Goal: Transaction & Acquisition: Purchase product/service

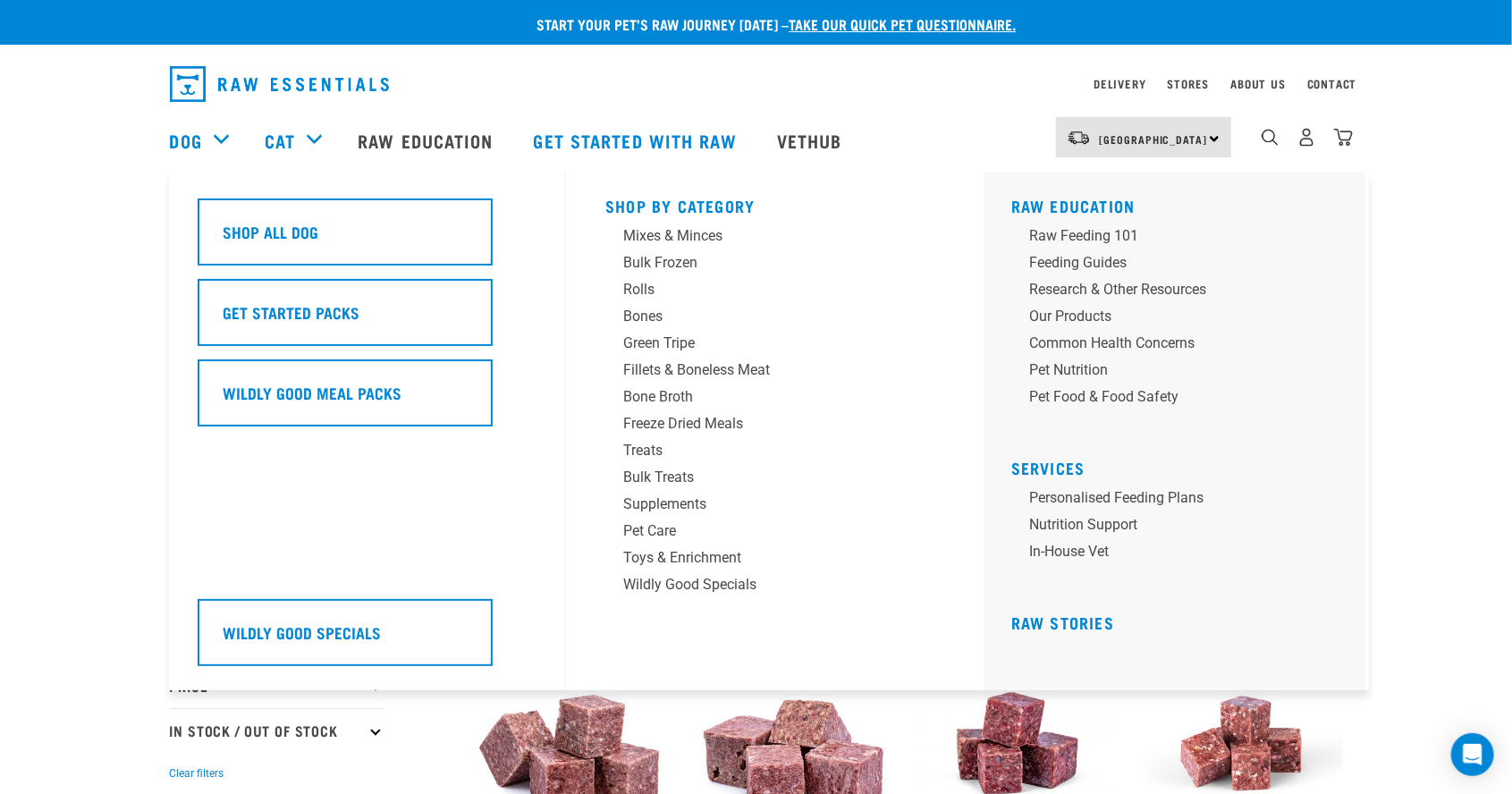
click at [217, 134] on div "Dog" at bounding box center [209, 141] width 77 height 72
click at [734, 368] on div "Fillets & Boneless Meat" at bounding box center [763, 370] width 279 height 21
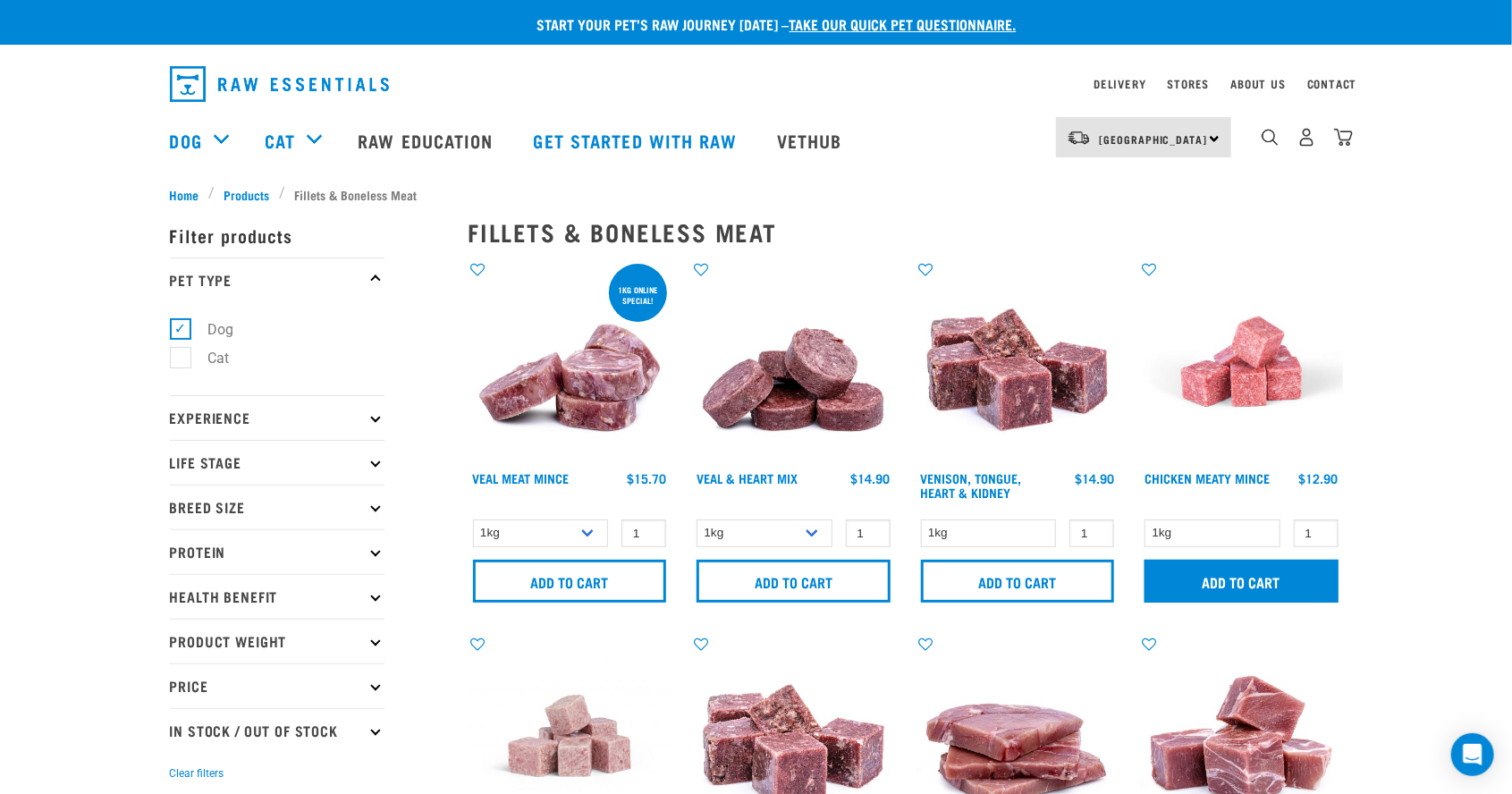
click at [1291, 581] on input "Add to cart" at bounding box center [1241, 581] width 194 height 43
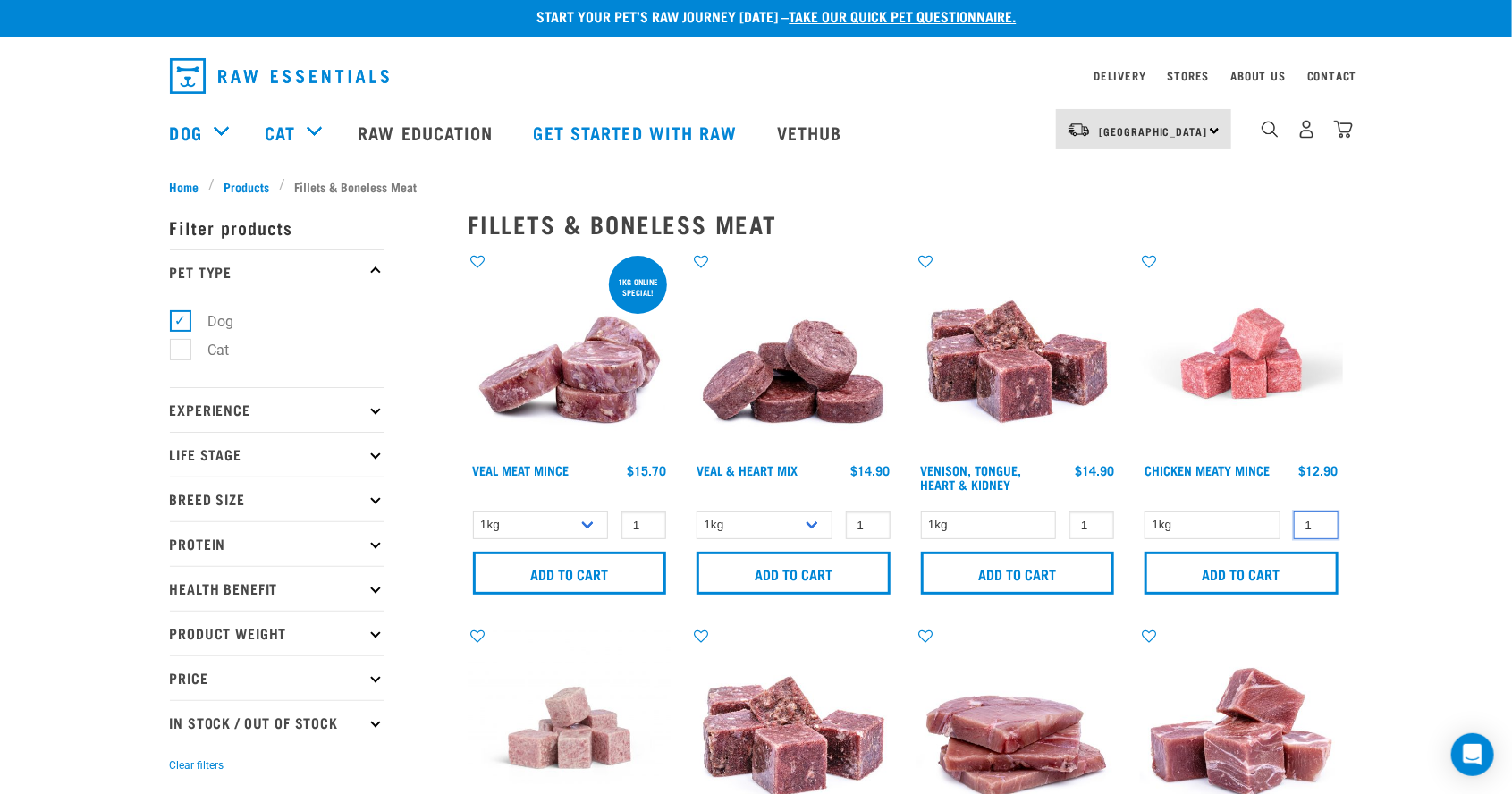
click at [1312, 529] on input "1" at bounding box center [1316, 525] width 45 height 28
type input "6"
click at [1264, 569] on input "Add to cart" at bounding box center [1241, 573] width 194 height 43
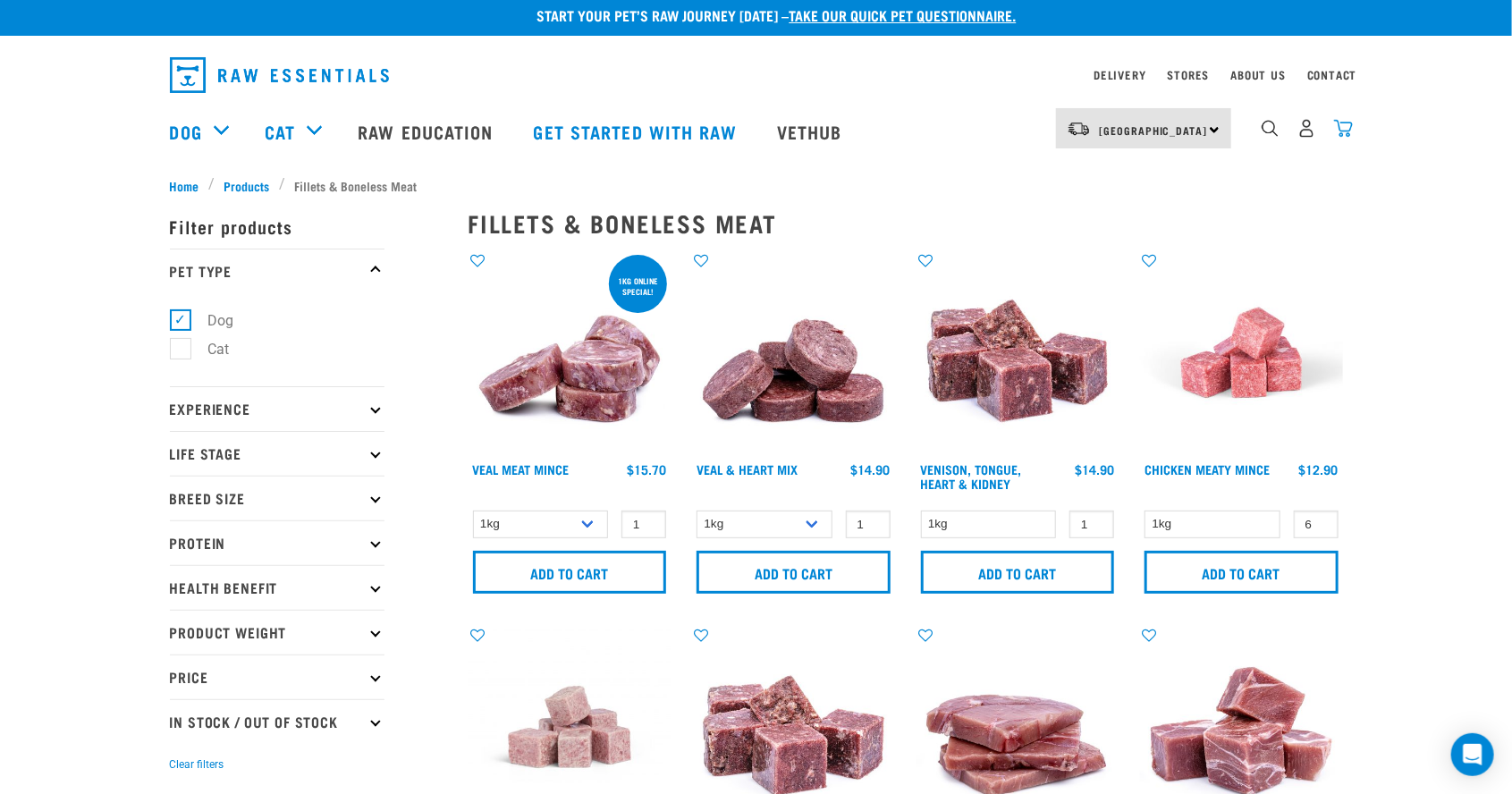
click at [1347, 133] on img "dropdown navigation" at bounding box center [1343, 128] width 19 height 19
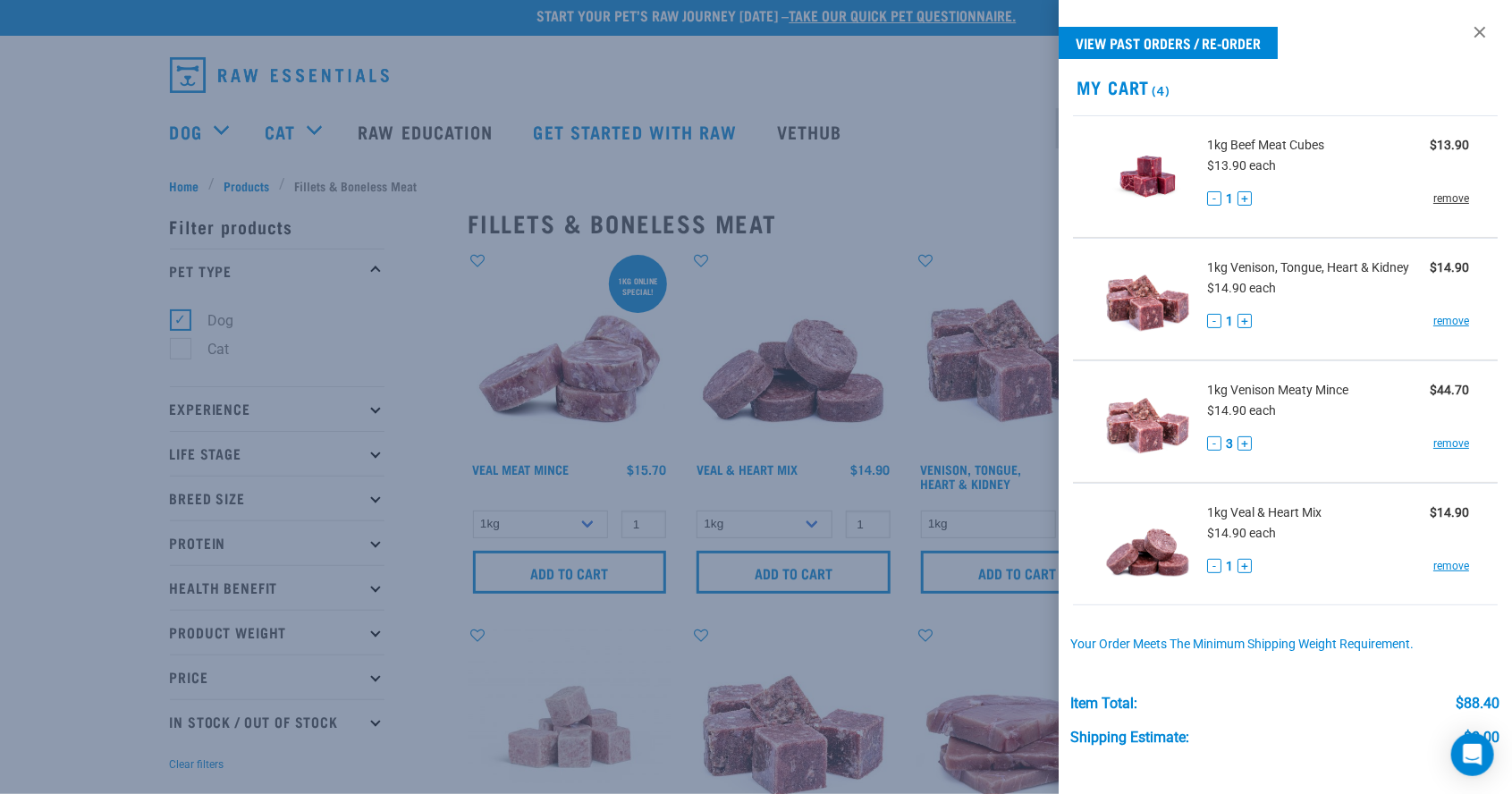
click at [1461, 196] on link "remove" at bounding box center [1451, 199] width 36 height 16
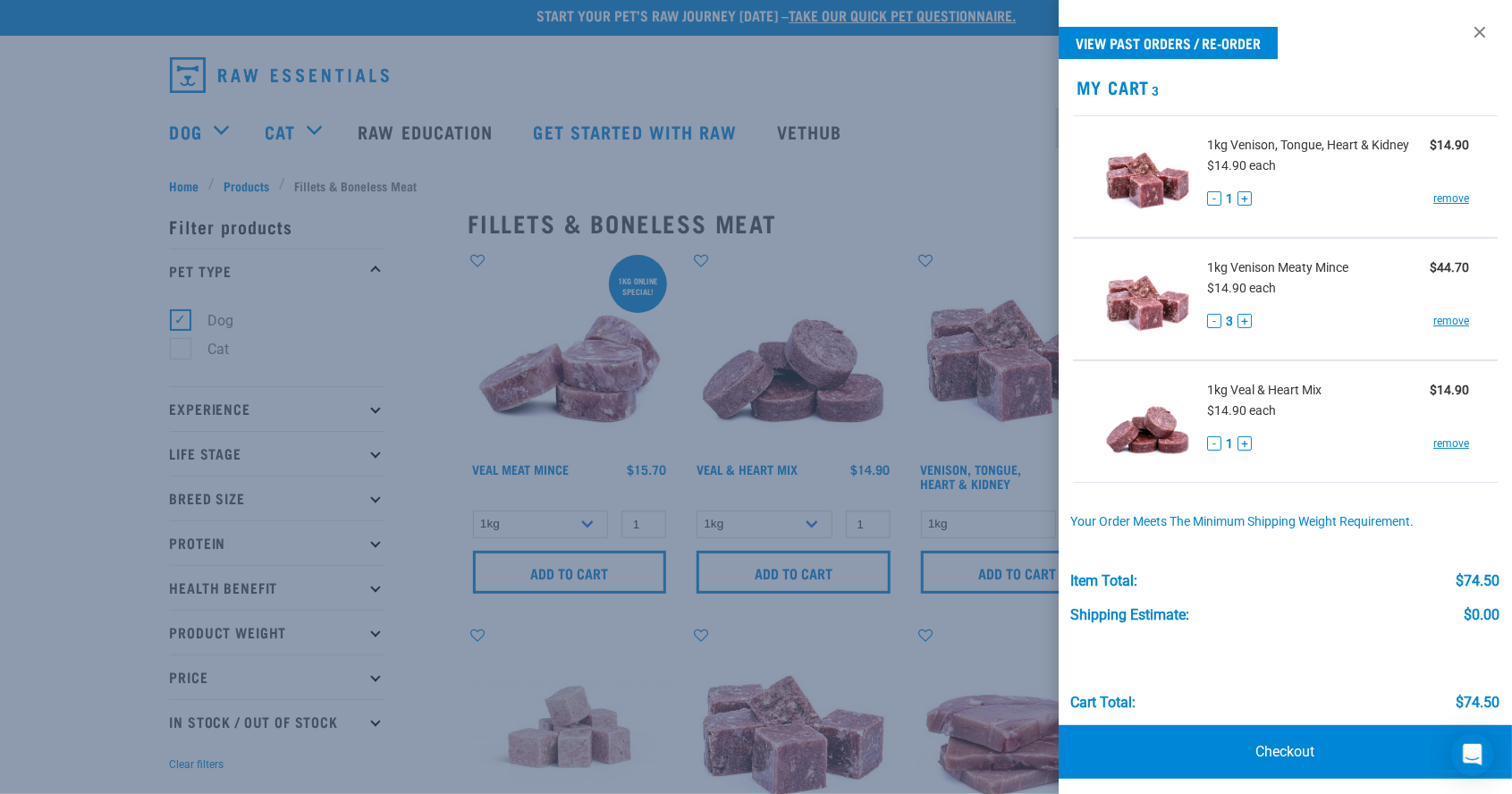
click at [949, 137] on div at bounding box center [756, 397] width 1512 height 794
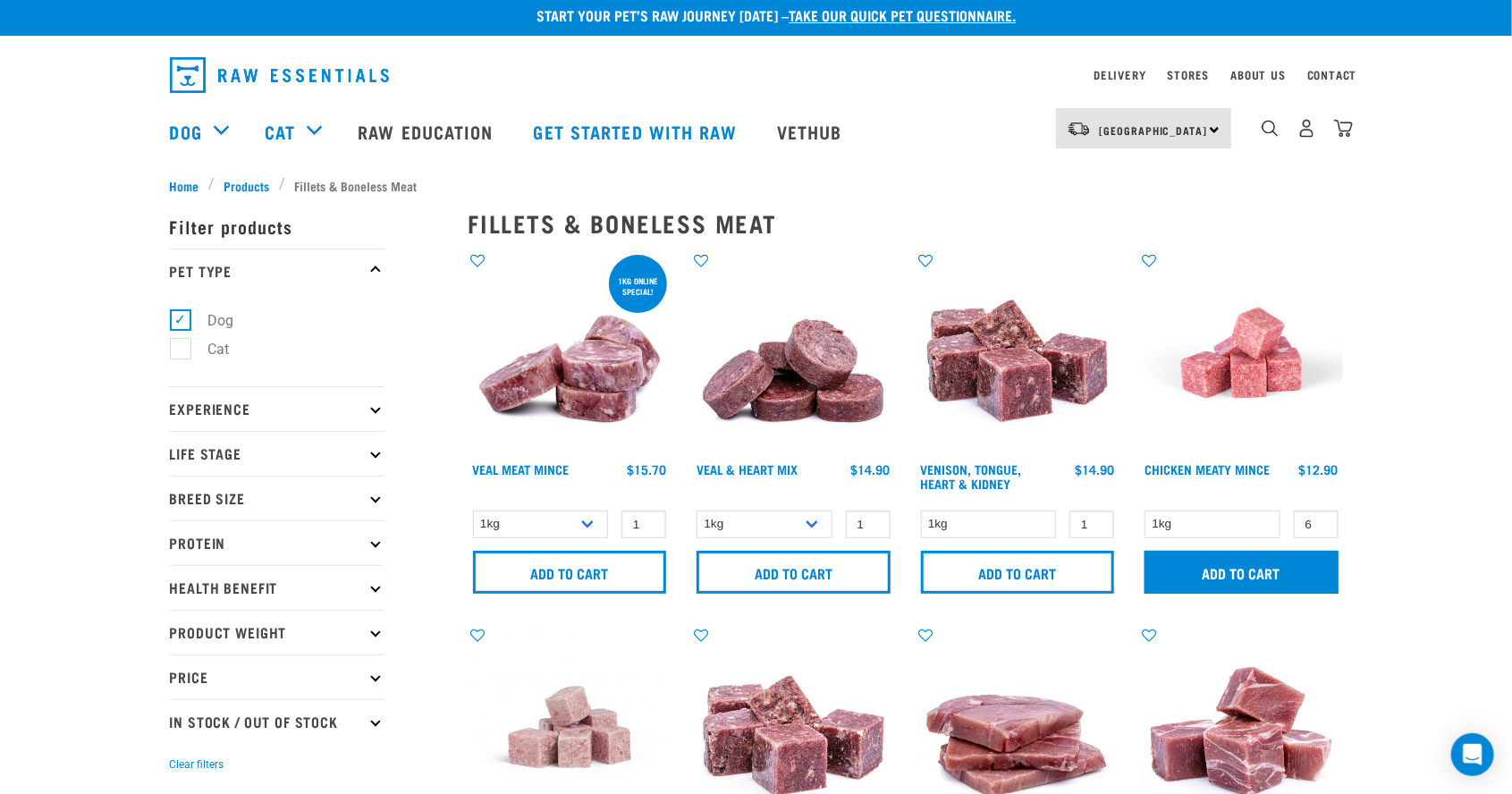
click at [1292, 568] on input "Add to cart" at bounding box center [1241, 572] width 194 height 43
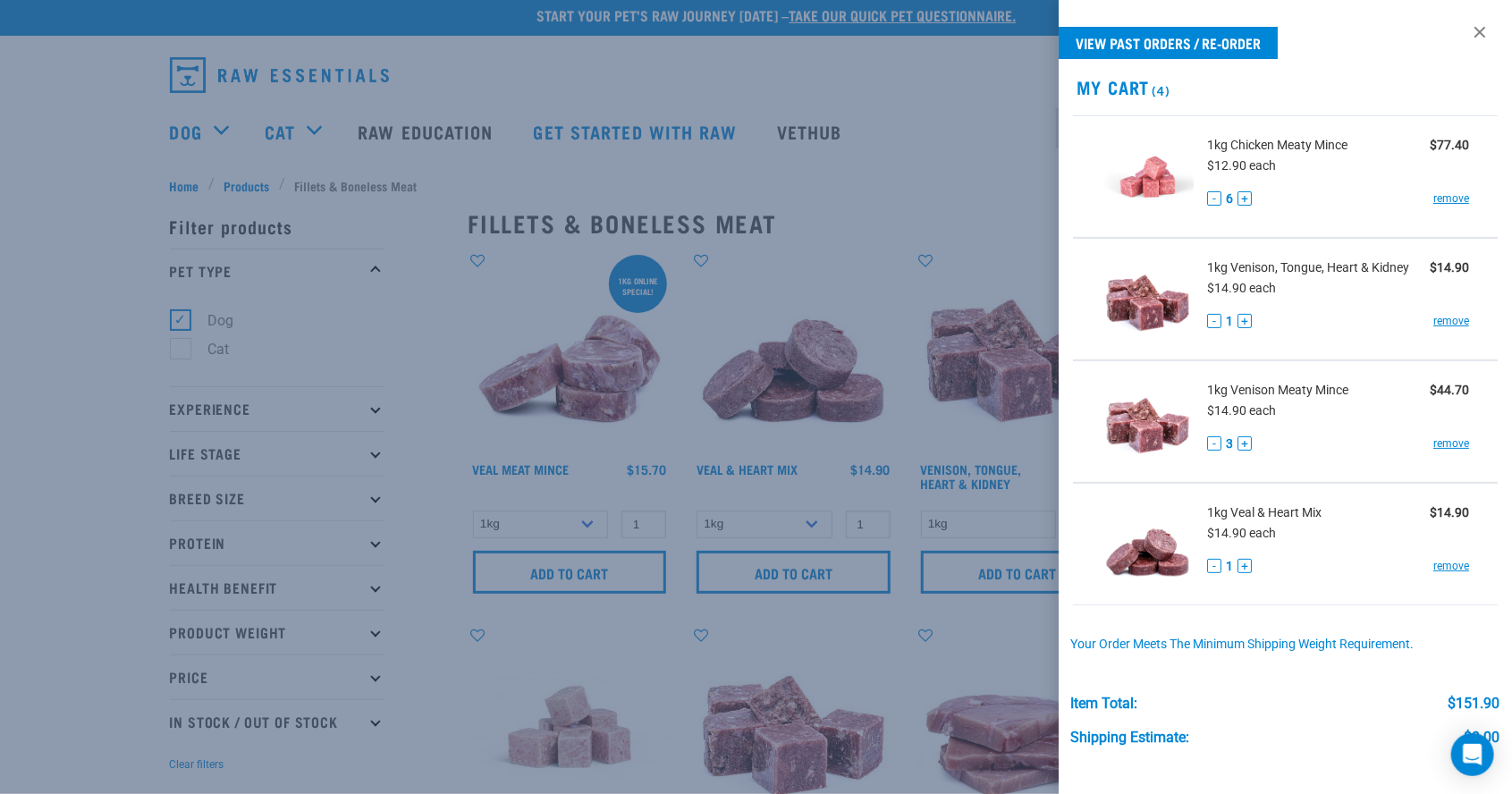
click at [944, 115] on div at bounding box center [756, 397] width 1512 height 794
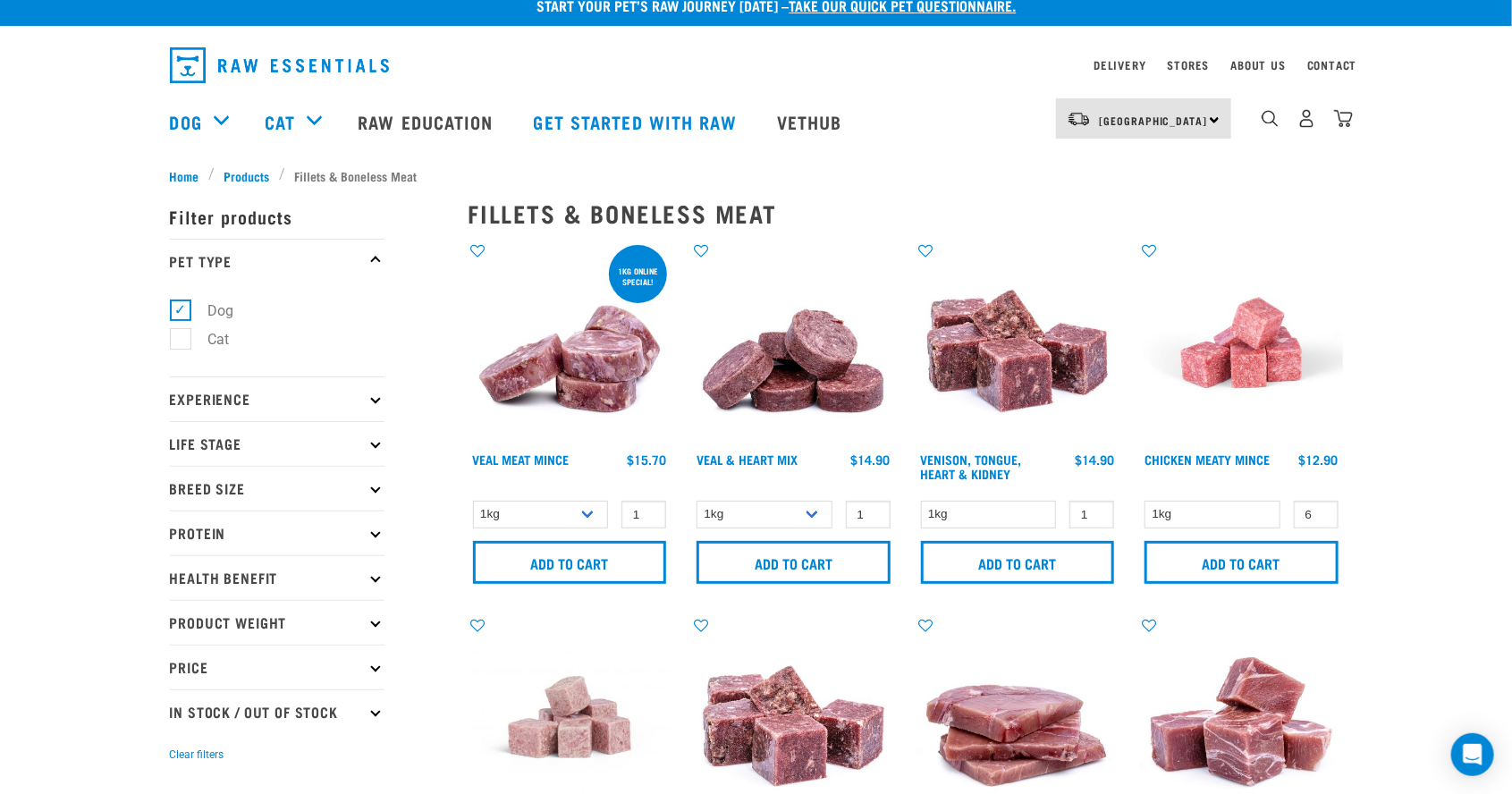
scroll to position [0, 0]
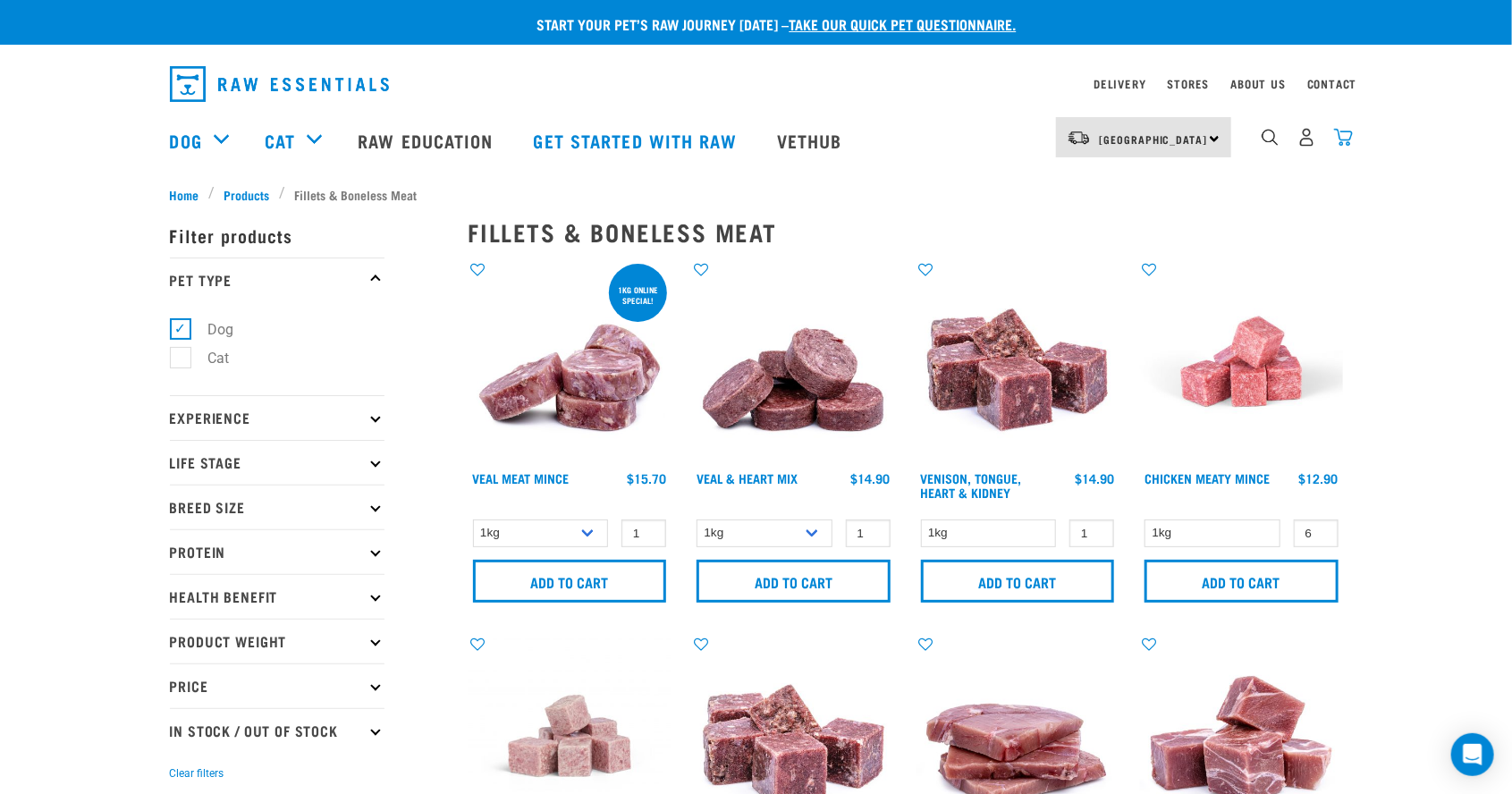
click at [1345, 143] on img "dropdown navigation" at bounding box center [1343, 137] width 19 height 19
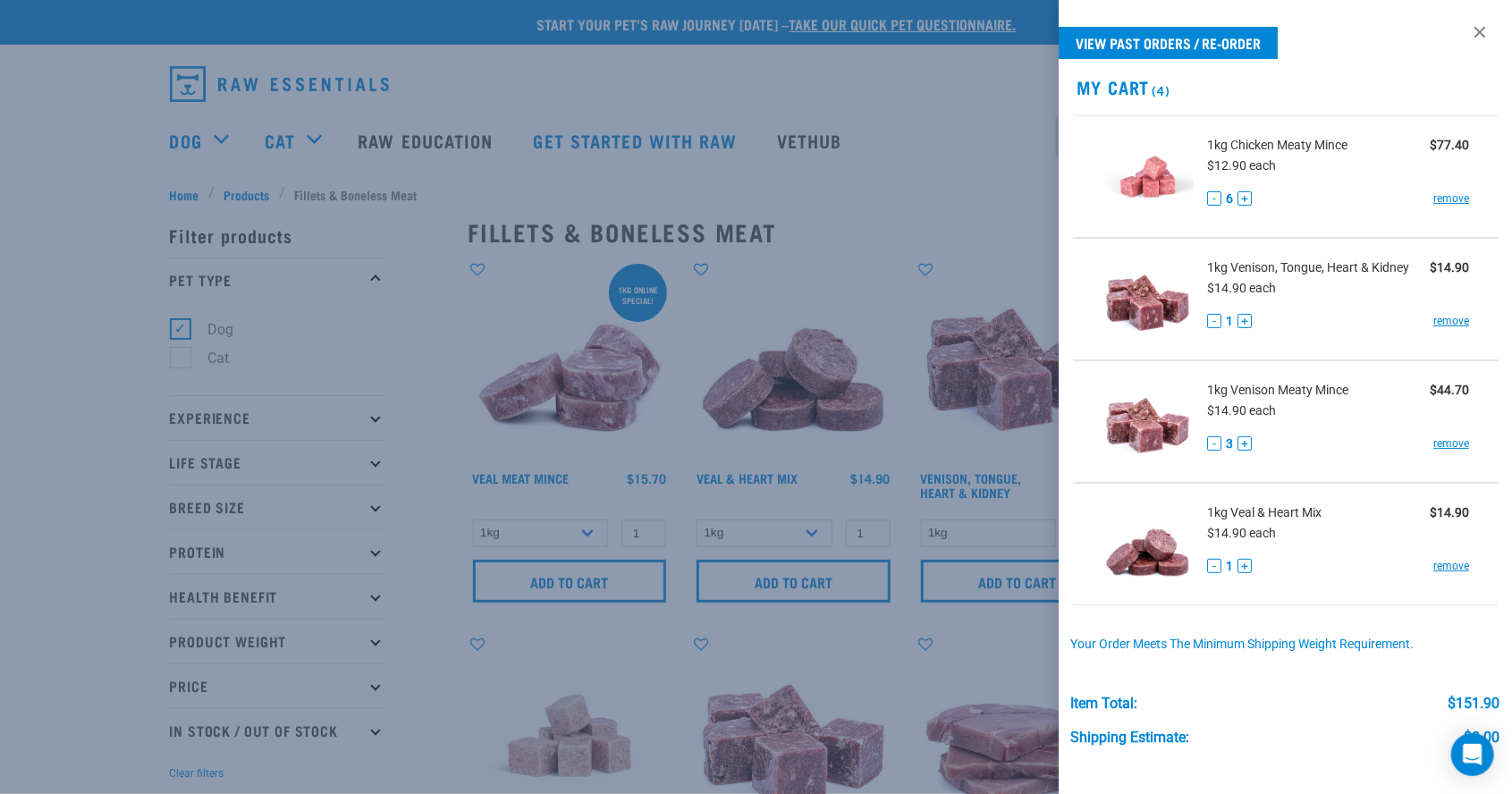
click at [1244, 562] on button "+" at bounding box center [1244, 566] width 14 height 14
click at [1213, 440] on button "-" at bounding box center [1214, 443] width 14 height 14
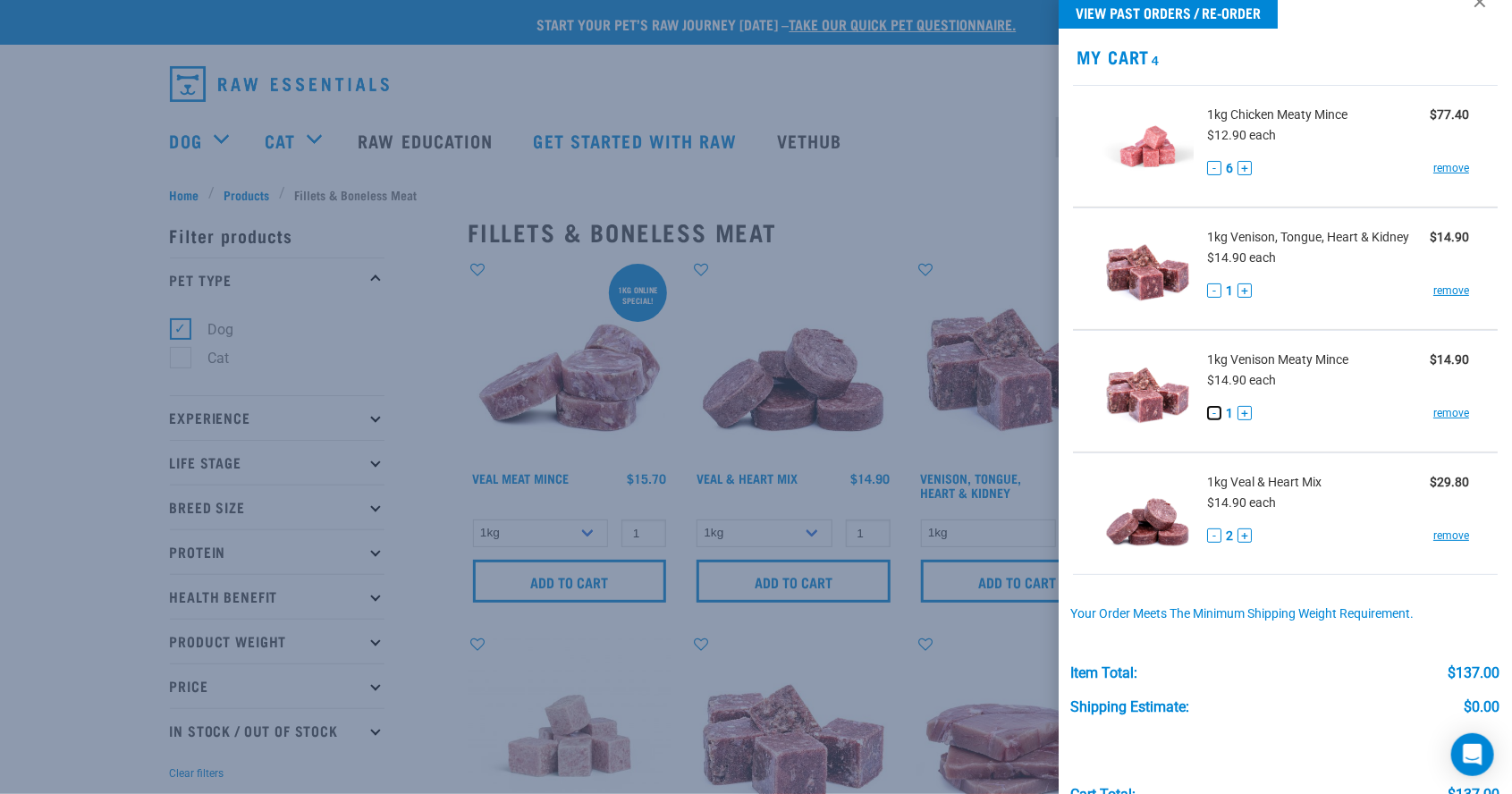
scroll to position [125, 0]
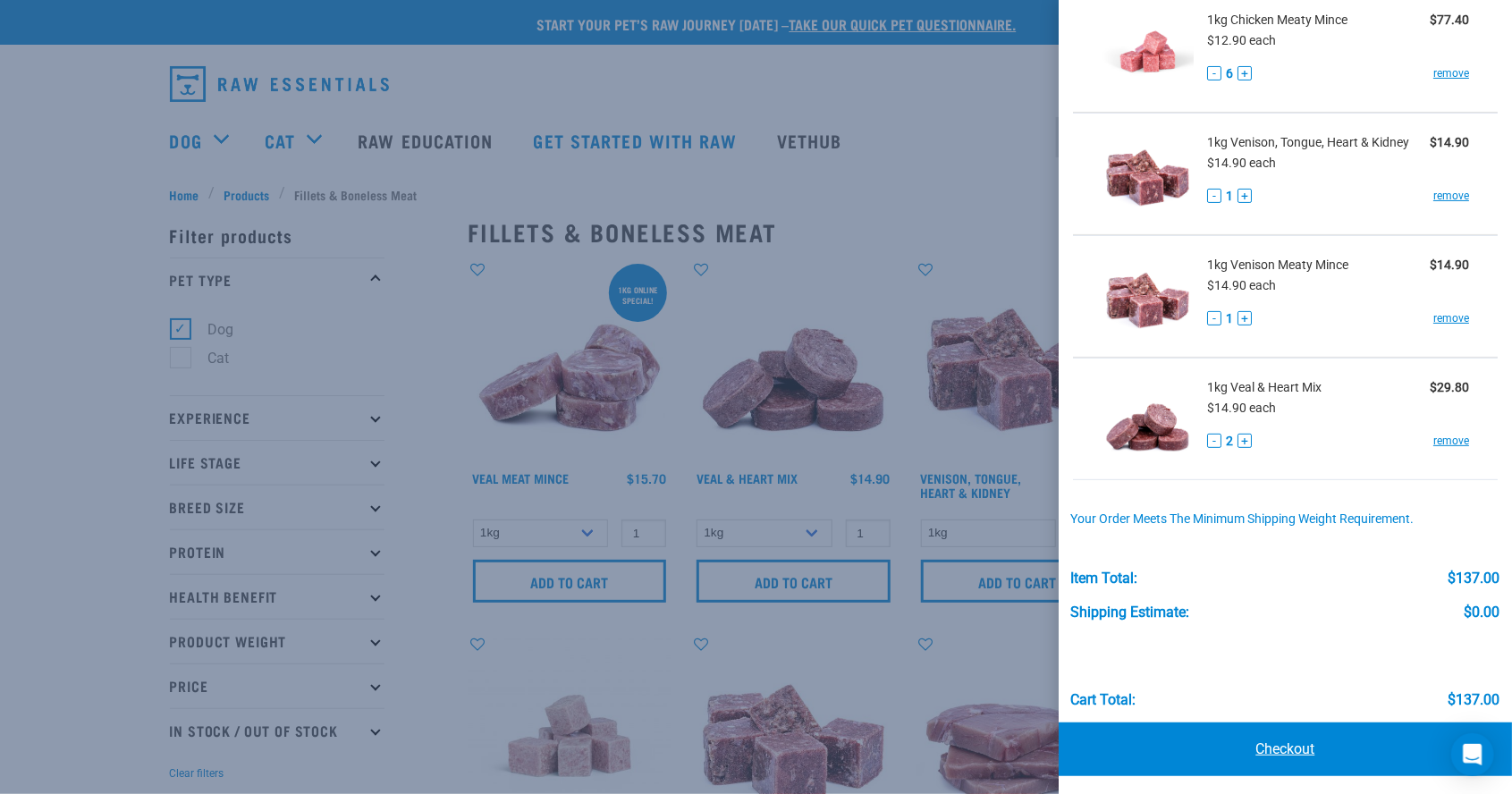
click at [1317, 761] on link "Checkout" at bounding box center [1285, 749] width 453 height 54
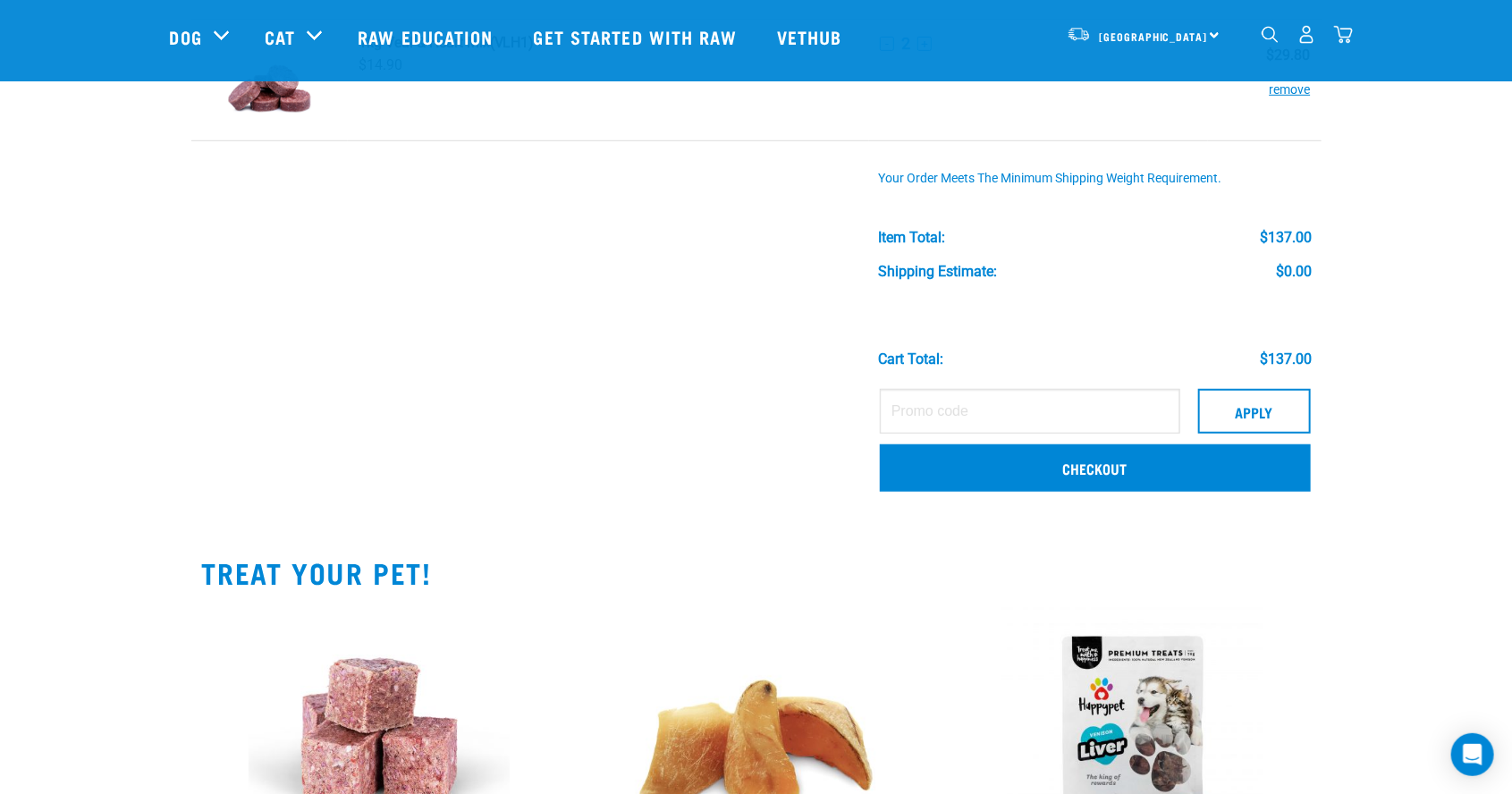
scroll to position [497, 0]
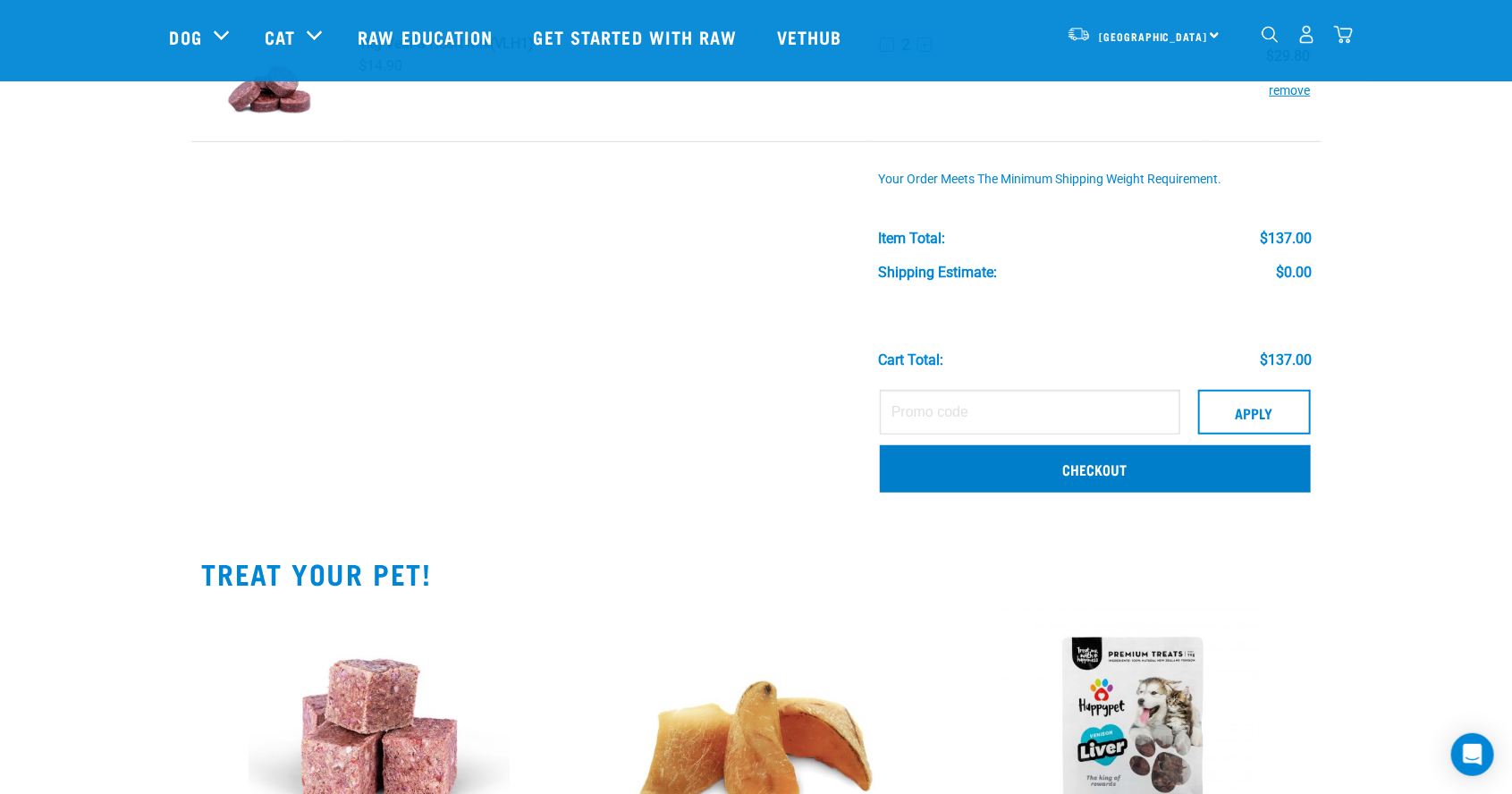
click at [1218, 476] on link "Checkout" at bounding box center [1095, 468] width 431 height 47
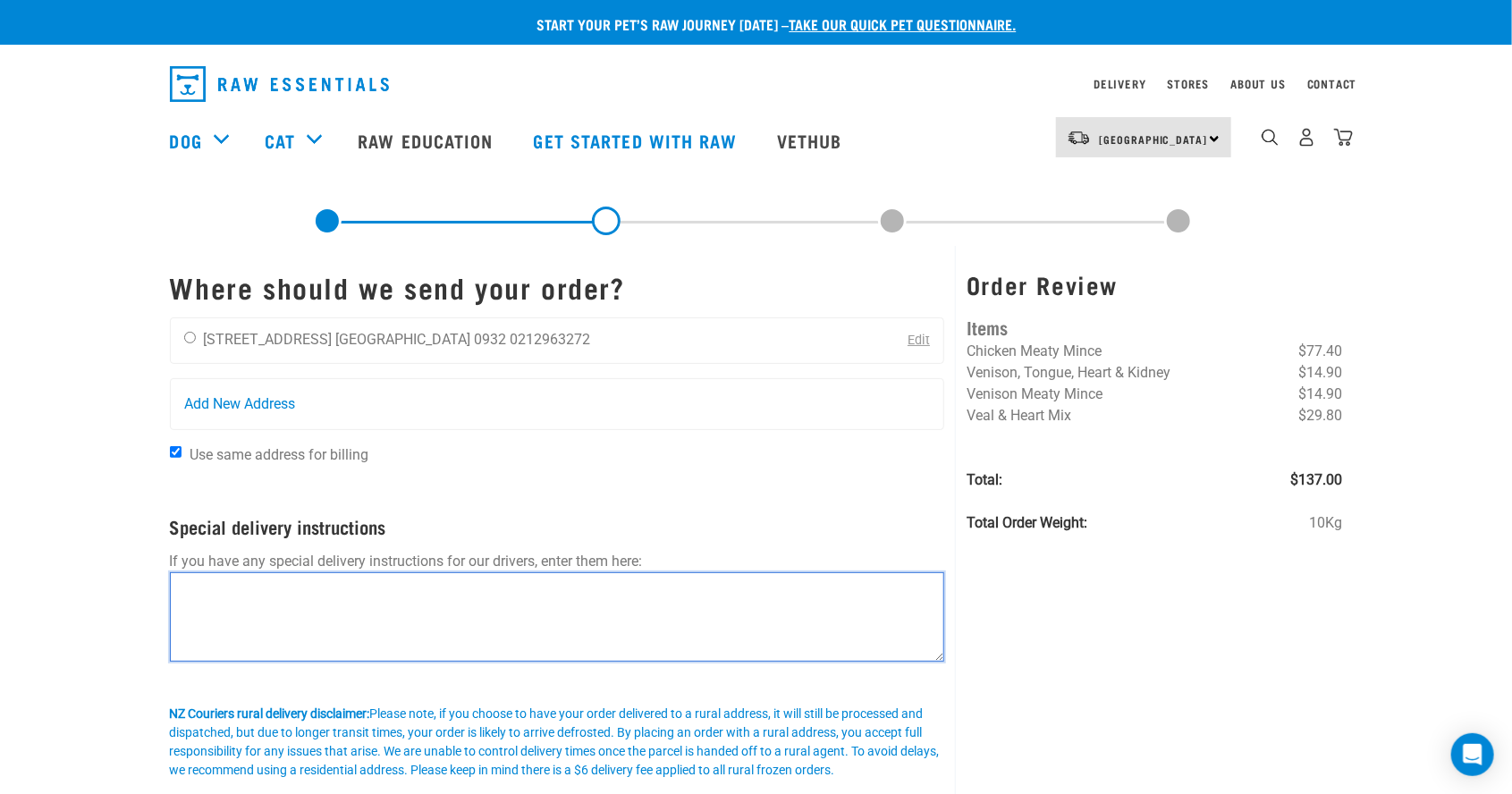
click at [894, 585] on textarea at bounding box center [558, 617] width 775 height 90
type textarea "Please use backdoor. Driveway off delshaw Avenue."
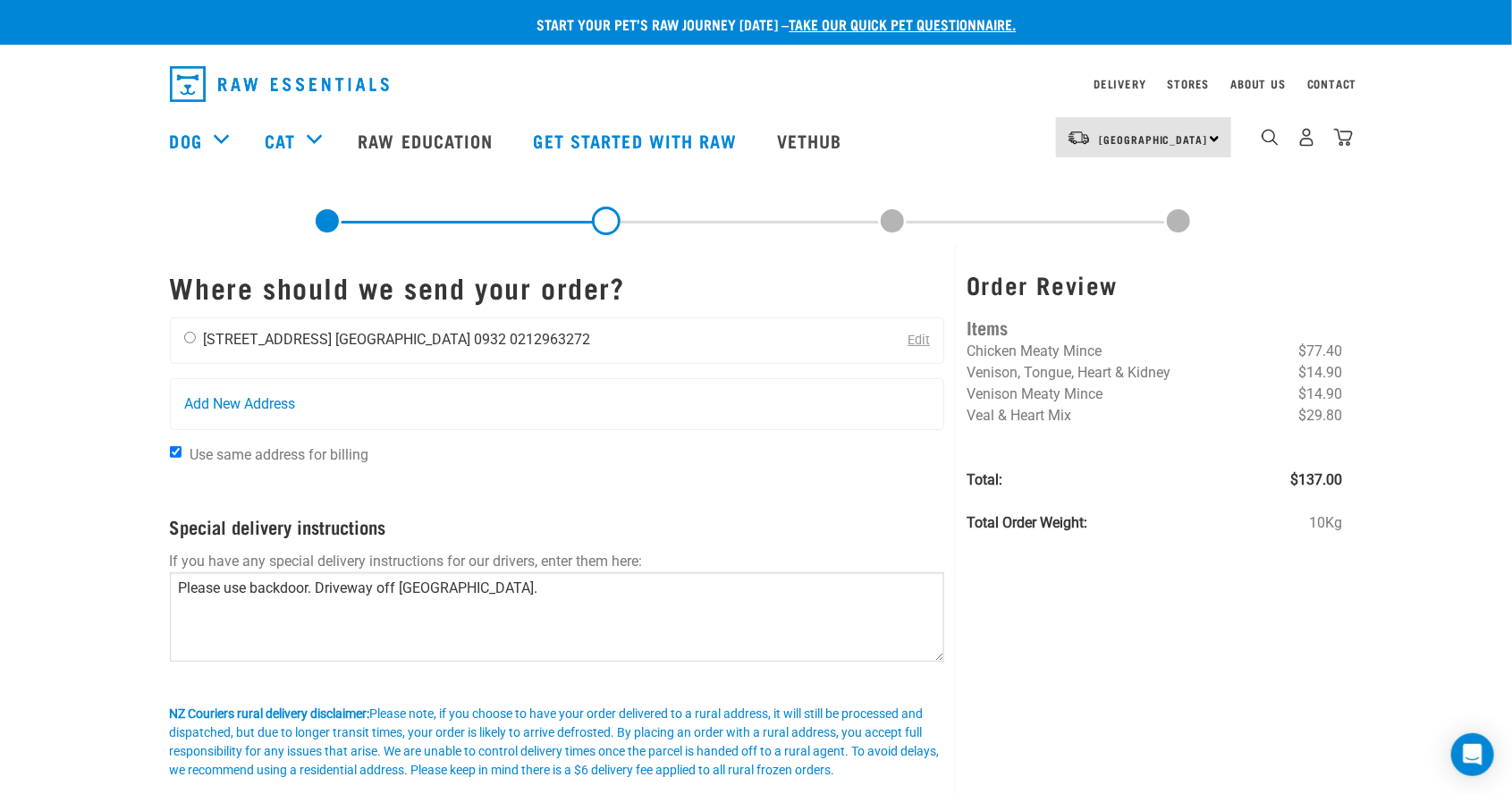
click at [195, 339] on input "radio" at bounding box center [190, 337] width 12 height 12
radio input "true"
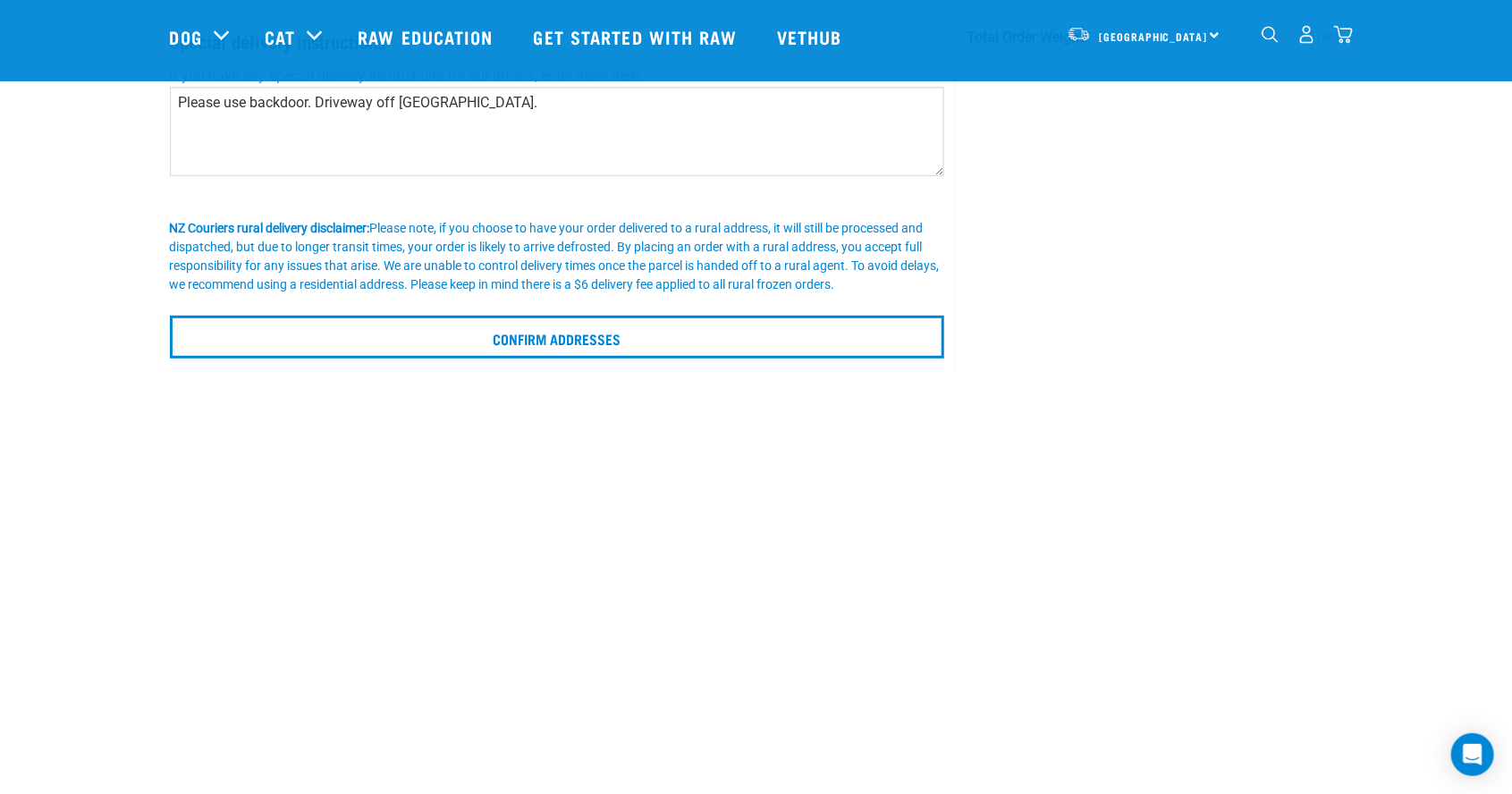
scroll to position [357, 0]
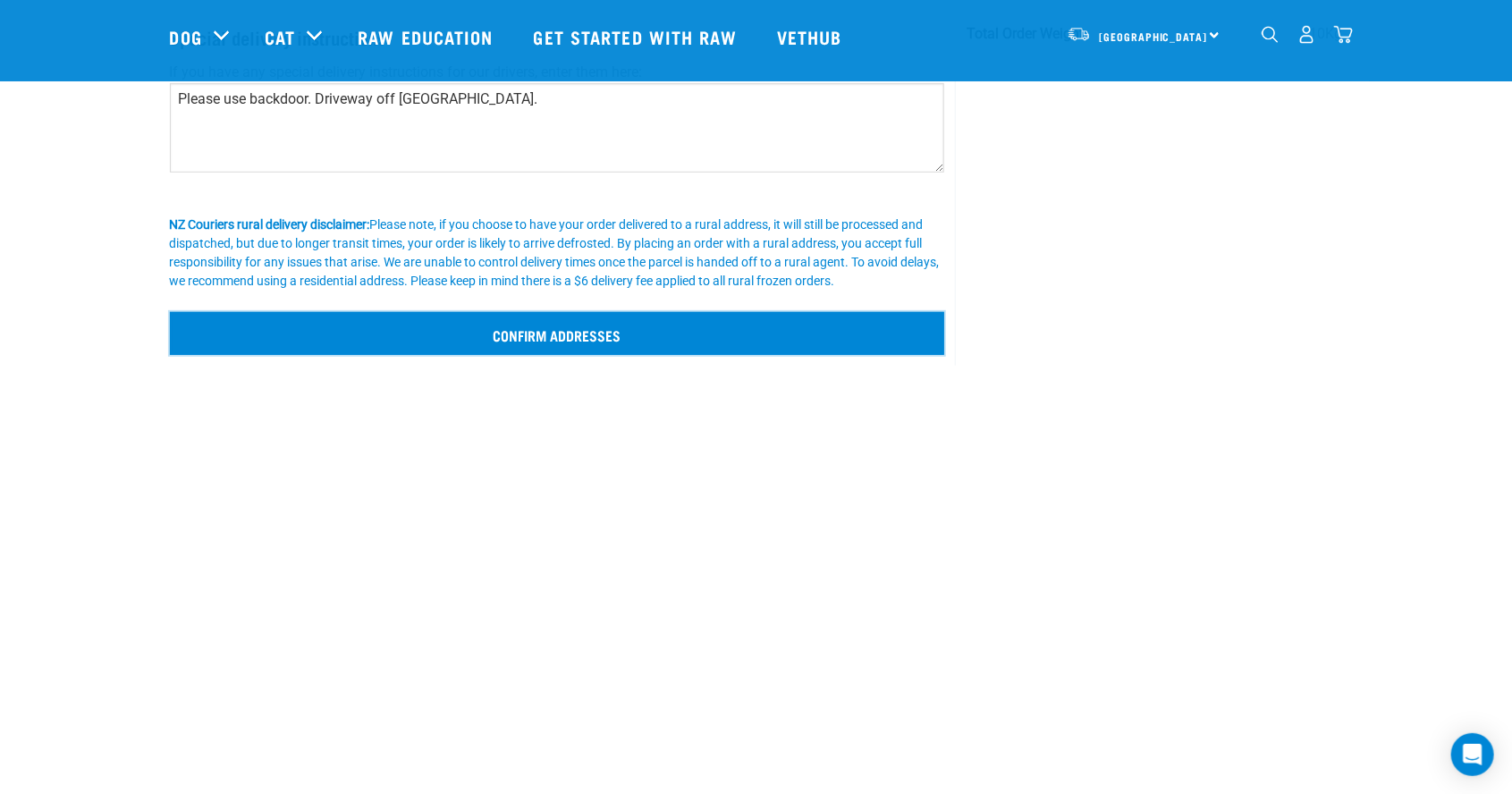
click at [884, 333] on input "Confirm addresses" at bounding box center [558, 334] width 775 height 43
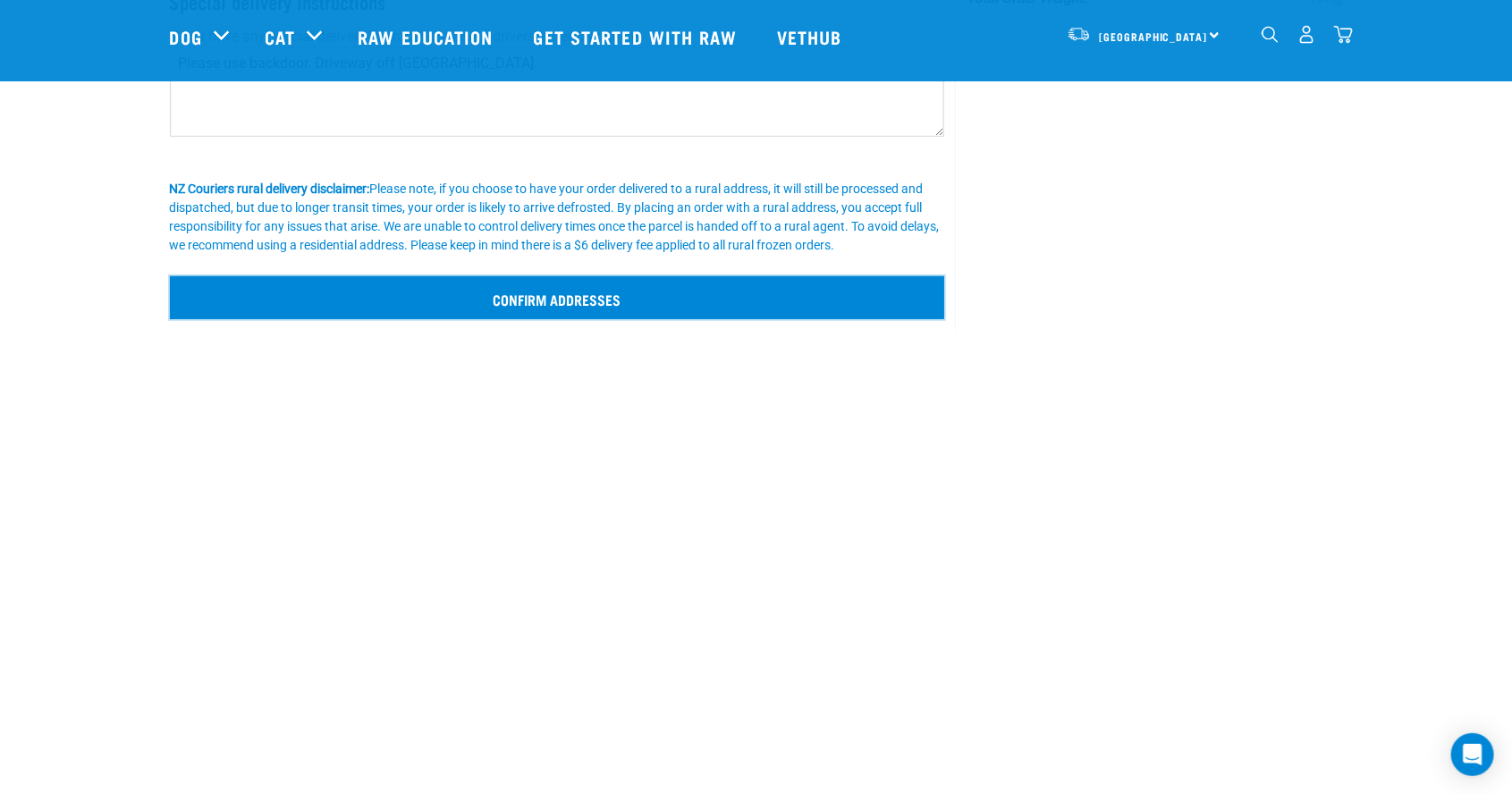
scroll to position [443, 0]
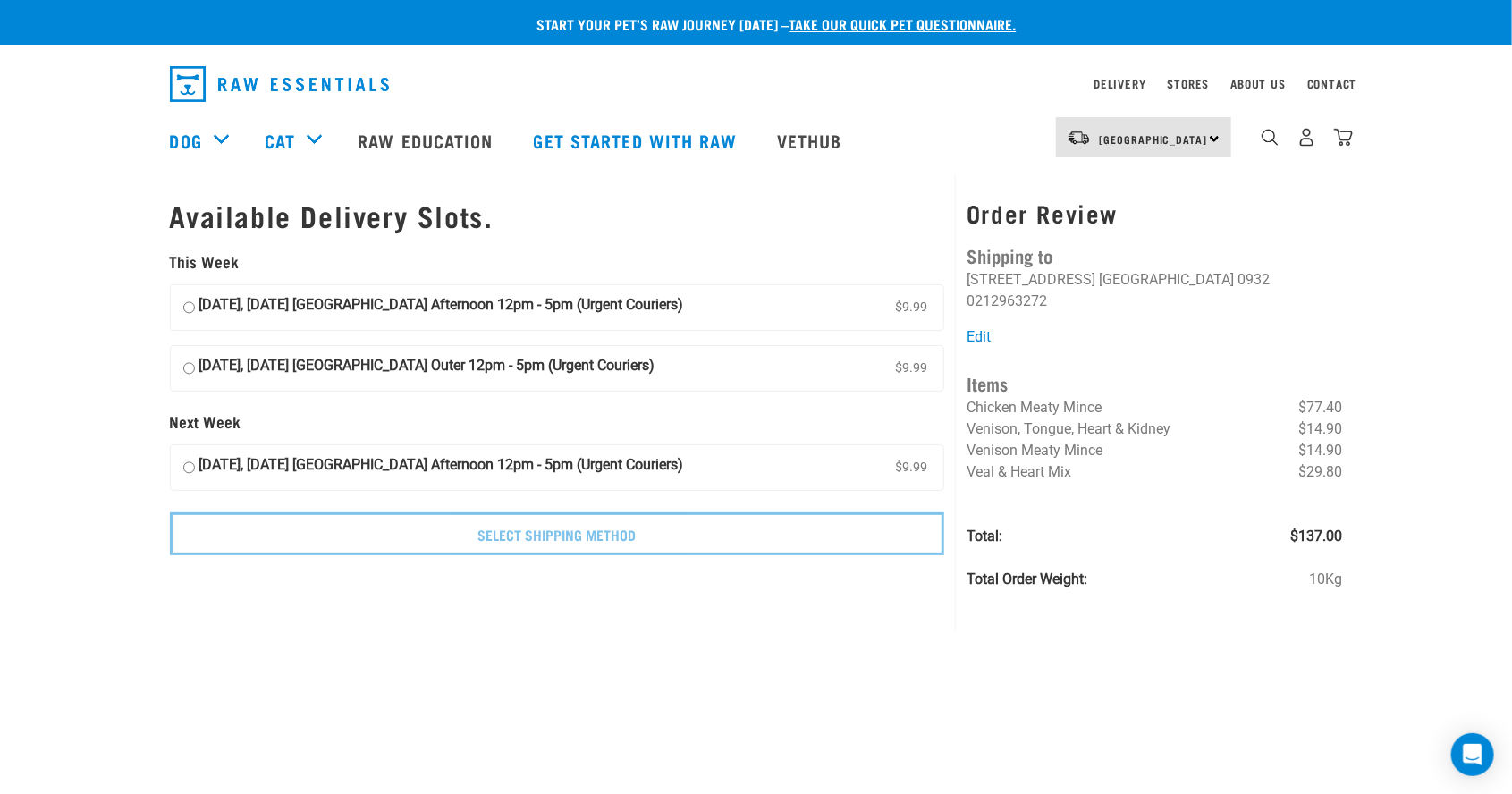
click at [187, 358] on input "[DATE], [DATE] [GEOGRAPHIC_DATA] Outer 12pm - 5pm (Urgent Couriers) $9.99" at bounding box center [189, 368] width 12 height 27
radio input "true"
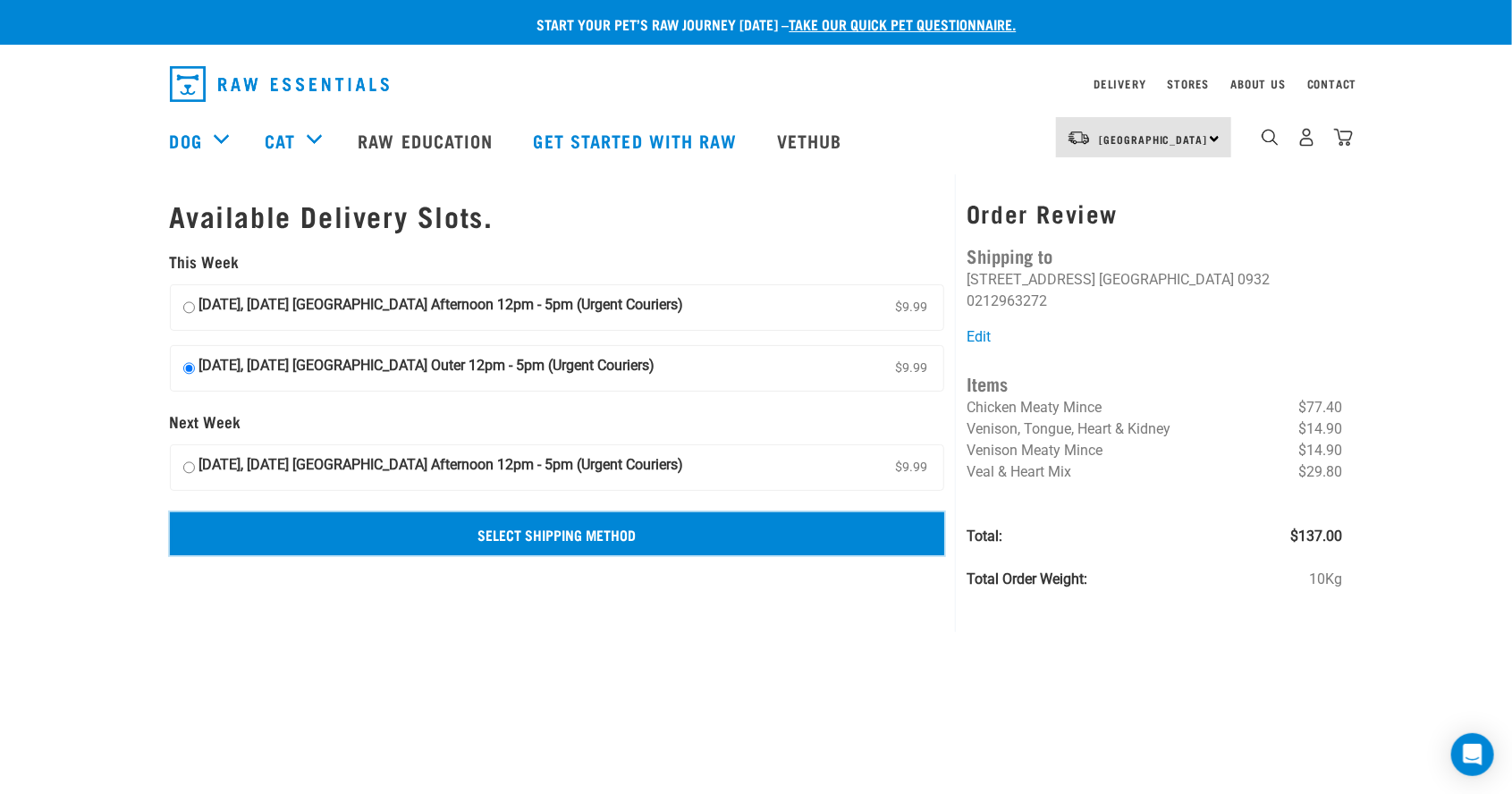
click at [712, 524] on input "Select Shipping Method" at bounding box center [558, 534] width 775 height 43
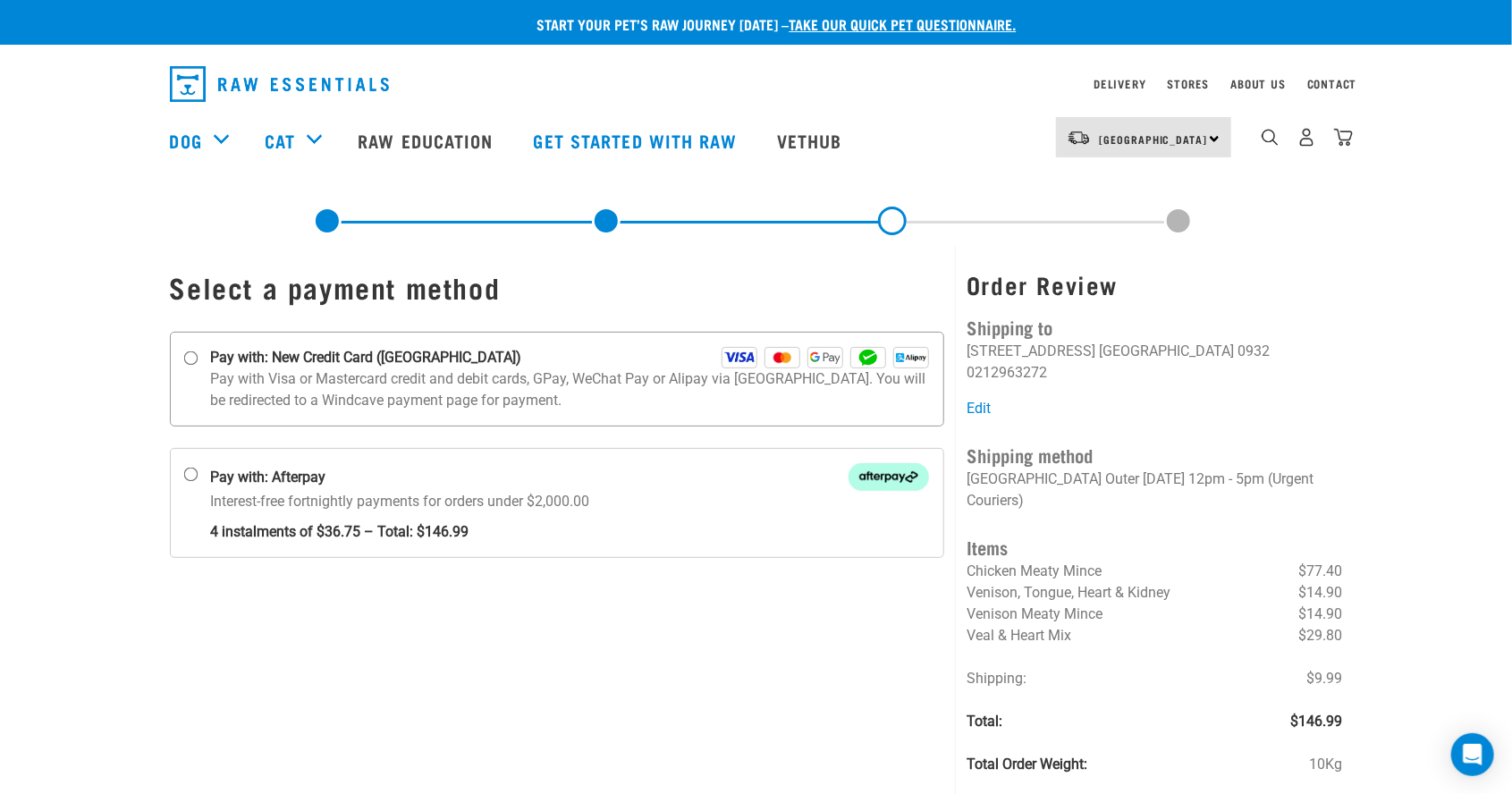
click at [193, 352] on input "Pay with: New Credit Card ([GEOGRAPHIC_DATA])" at bounding box center [191, 358] width 14 height 14
radio input "true"
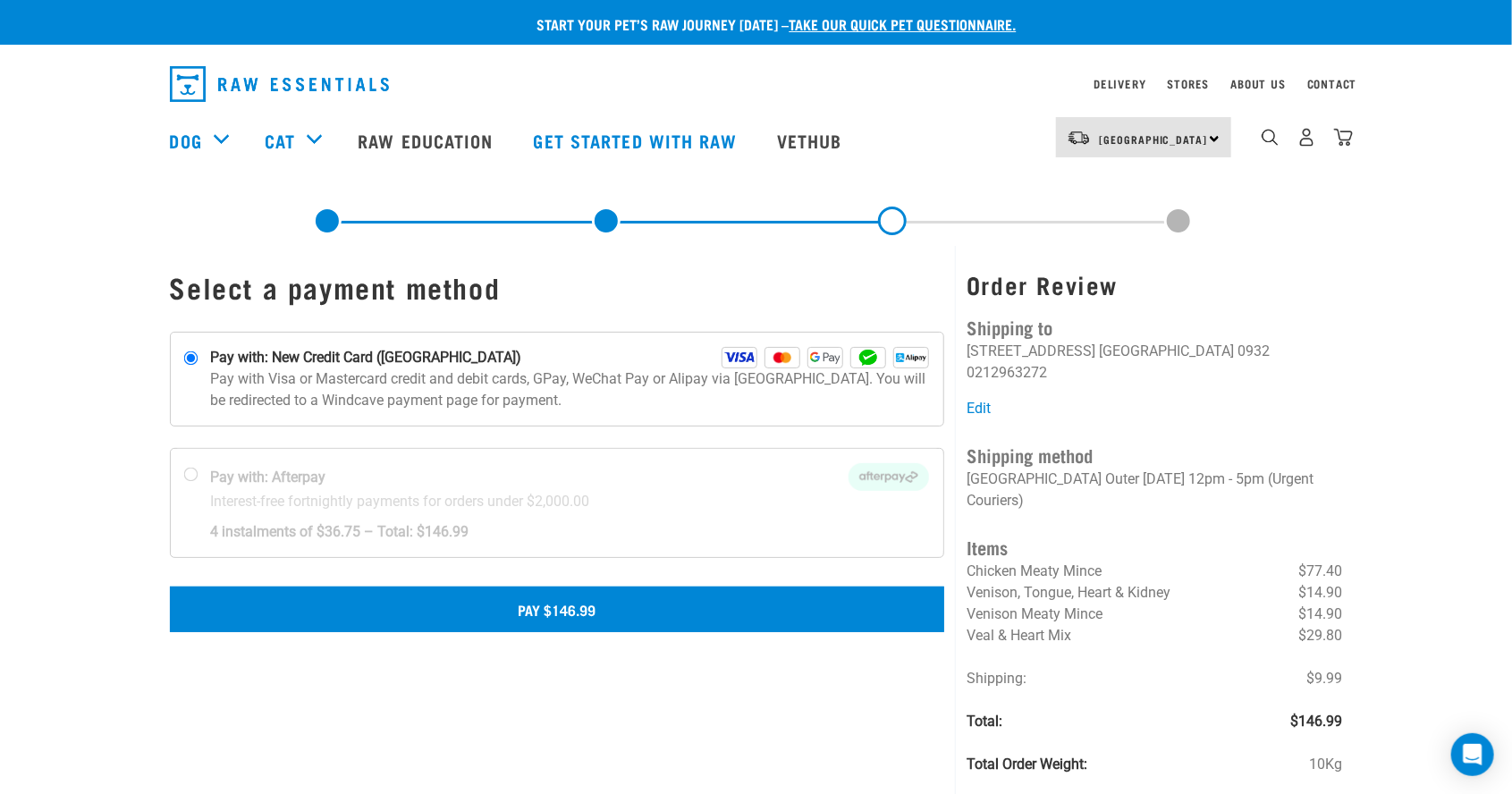
click at [816, 616] on button "Pay $146.99" at bounding box center [558, 609] width 775 height 45
click at [876, 615] on button "Pay $146.99" at bounding box center [558, 609] width 775 height 45
click at [791, 611] on button "Pay $146.99" at bounding box center [558, 609] width 775 height 45
